Goal: Transaction & Acquisition: Download file/media

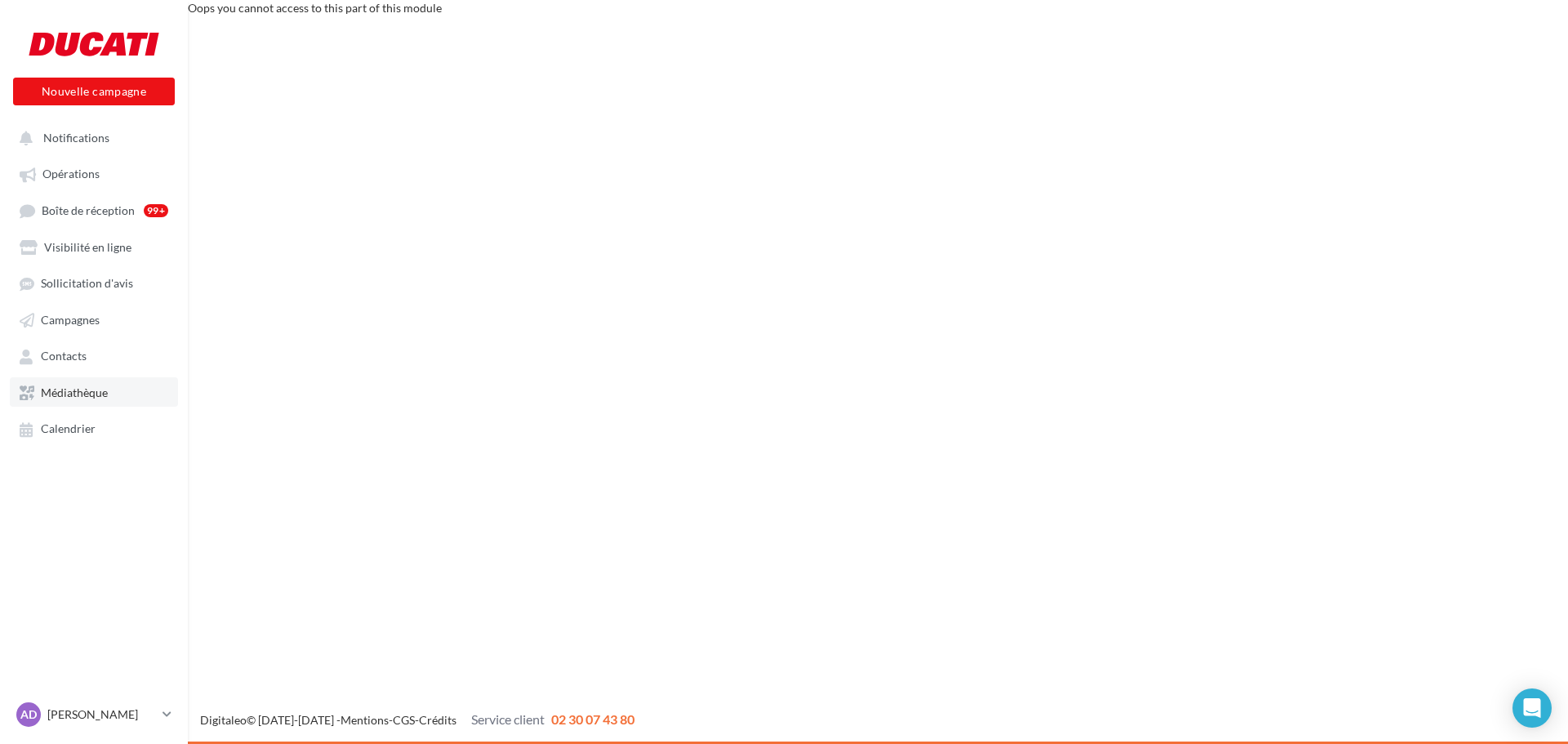
click at [140, 399] on link "Médiathèque" at bounding box center [94, 392] width 169 height 30
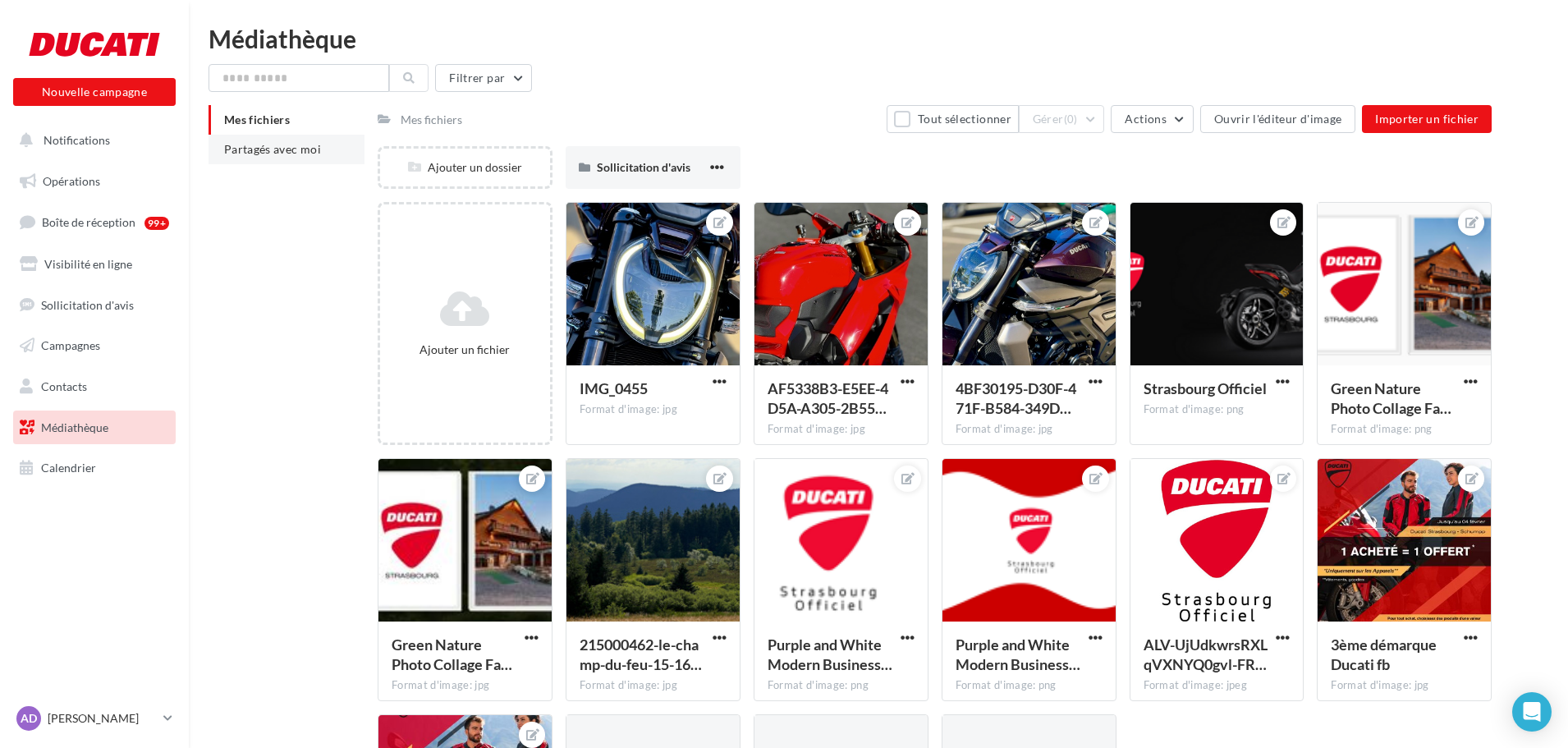
click at [335, 155] on li "Partagés avec moi" at bounding box center [286, 149] width 156 height 30
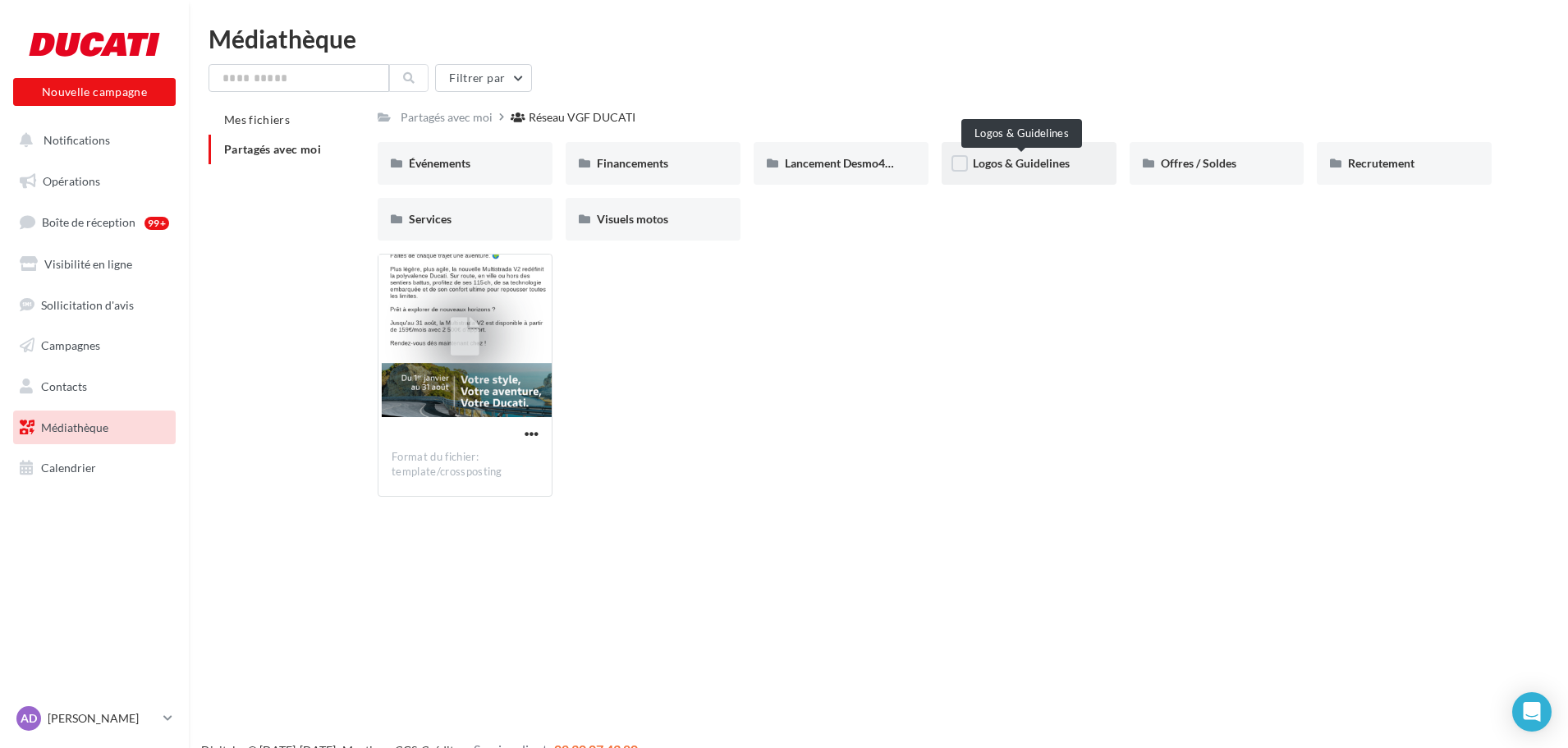
click at [1011, 159] on span "Logos & Guidelines" at bounding box center [1021, 163] width 97 height 14
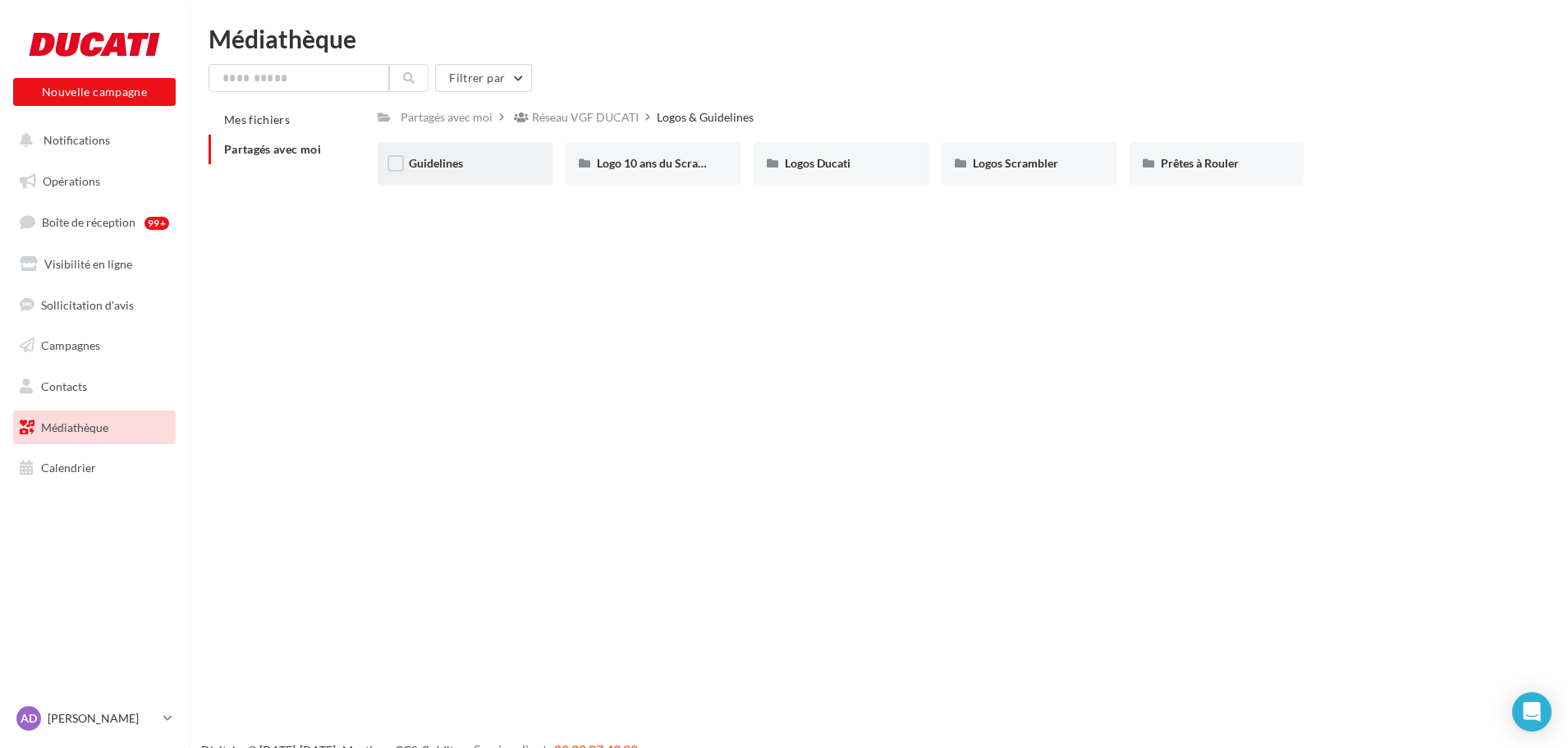
click at [436, 178] on div "Guidelines" at bounding box center [465, 163] width 175 height 42
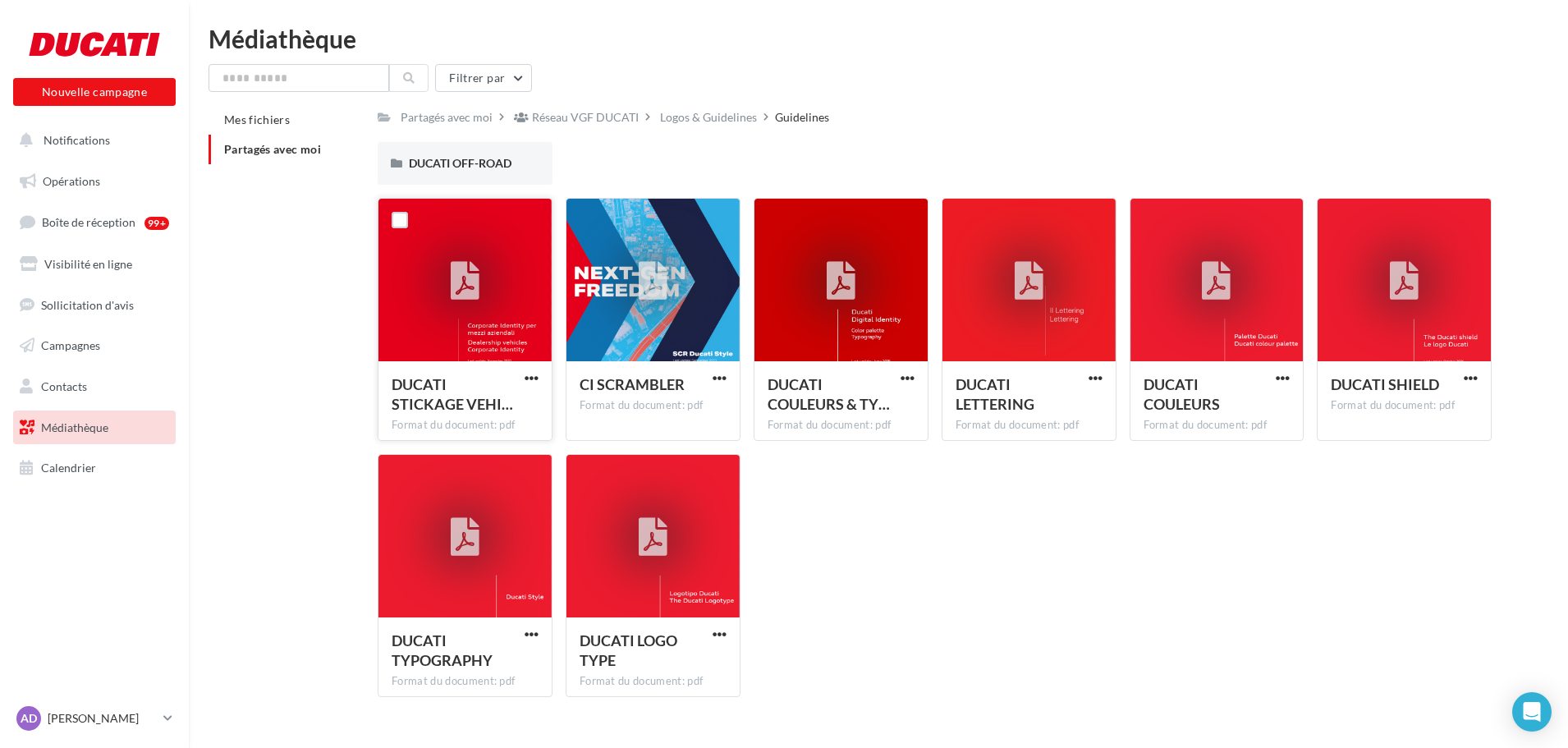
click at [477, 303] on div at bounding box center [465, 281] width 29 height 54
click at [825, 276] on div at bounding box center [841, 281] width 61 height 61
click at [908, 367] on div "DUCATI COULEURS & TY… Format du document: pdf" at bounding box center [841, 399] width 173 height 77
click at [906, 375] on span "button" at bounding box center [907, 378] width 14 height 14
click at [887, 423] on button "Télécharger" at bounding box center [836, 410] width 164 height 42
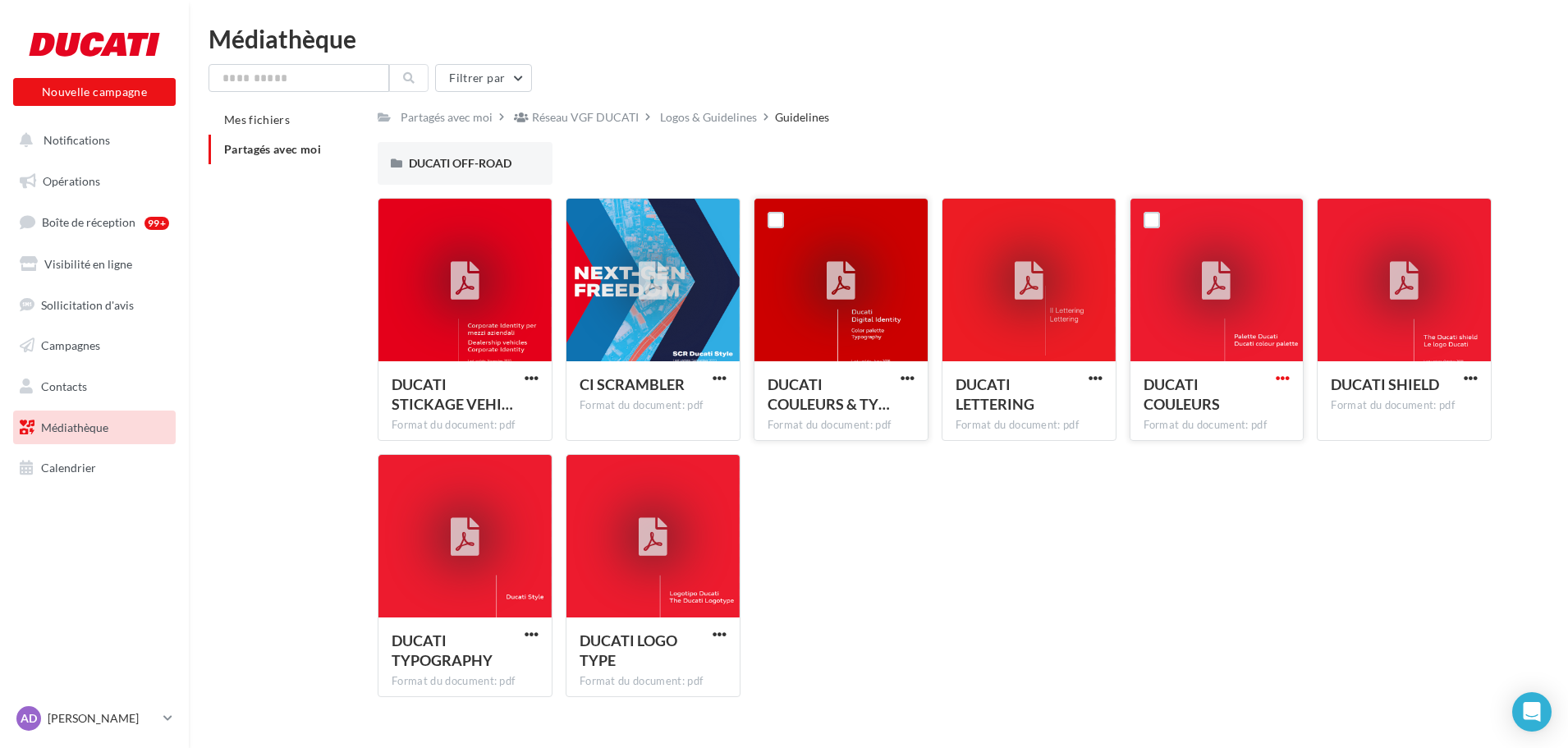
click at [1287, 374] on span "button" at bounding box center [1282, 378] width 14 height 14
click at [1256, 402] on button "Télécharger" at bounding box center [1211, 410] width 164 height 42
click at [1341, 119] on div "Partagés avec moi Réseau VGF DUCATI Logos & Guidelines Guidelines" at bounding box center [935, 117] width 1114 height 24
